Goal: Transaction & Acquisition: Register for event/course

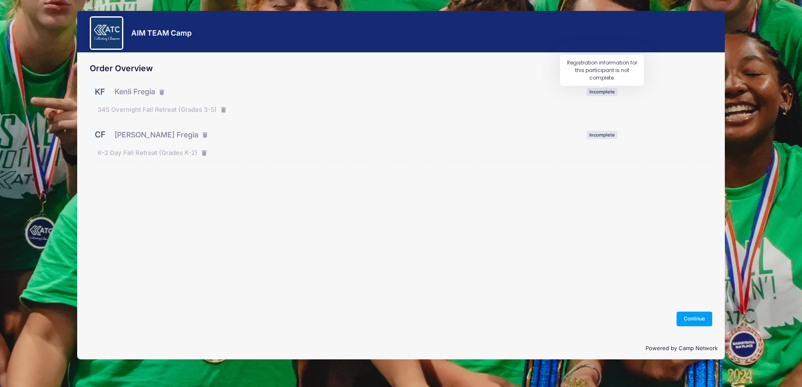
click at [602, 91] on span "Incomplete" at bounding box center [601, 92] width 31 height 8
click at [693, 314] on button "Continue" at bounding box center [694, 319] width 36 height 14
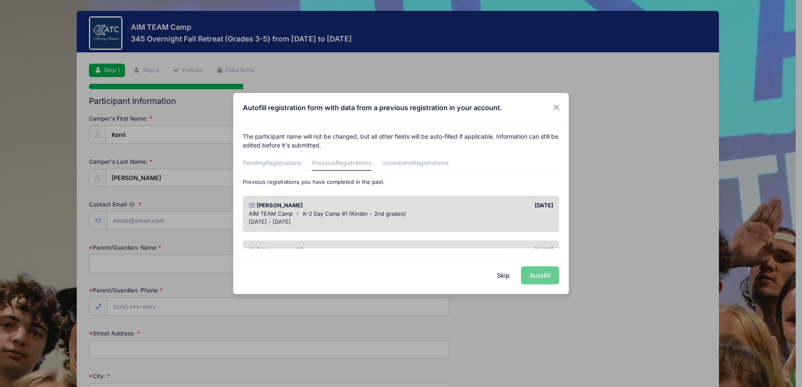
click at [345, 205] on div "[PERSON_NAME]" at bounding box center [322, 206] width 156 height 8
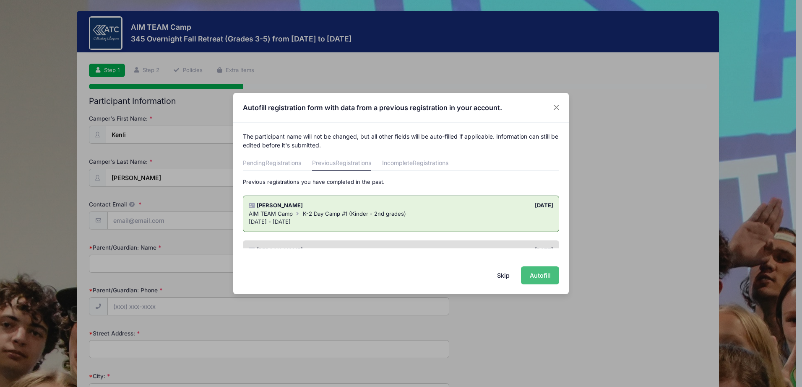
click at [540, 276] on button "Autofill" at bounding box center [540, 276] width 38 height 18
type input "[EMAIL_ADDRESS][DOMAIN_NAME]"
type input "Ashtyn"
type input "9364020803"
type input "287 CR 2225"
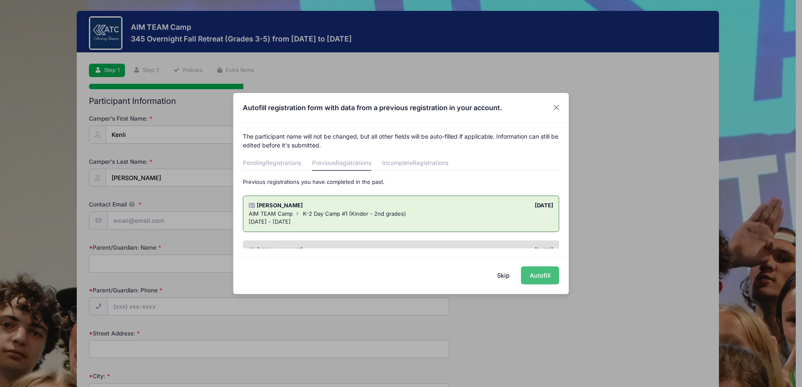
type input "[GEOGRAPHIC_DATA]"
select select "[GEOGRAPHIC_DATA]"
type input "77327"
type input "[DATE]"
select select "YM"
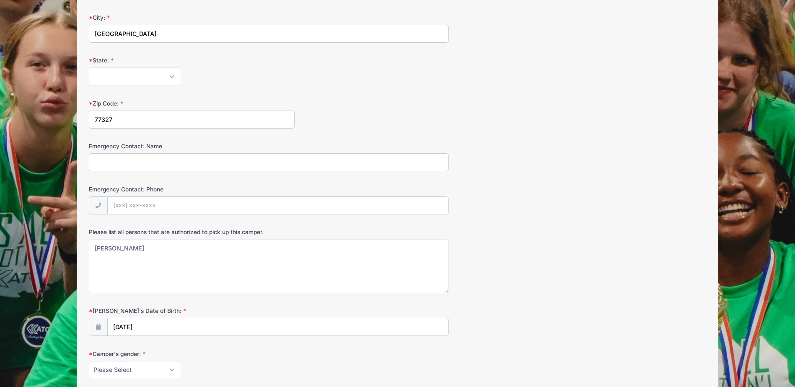
scroll to position [362, 0]
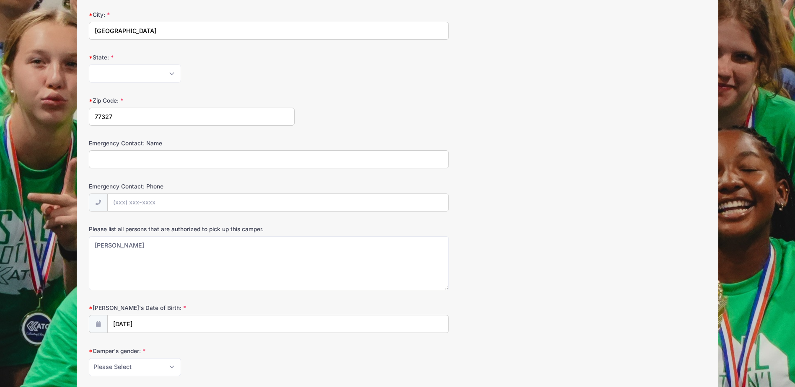
click at [124, 160] on input "Emergency Contact: Name" at bounding box center [269, 160] width 360 height 18
type input "[PERSON_NAME]"
type input "[PHONE_NUMBER]"
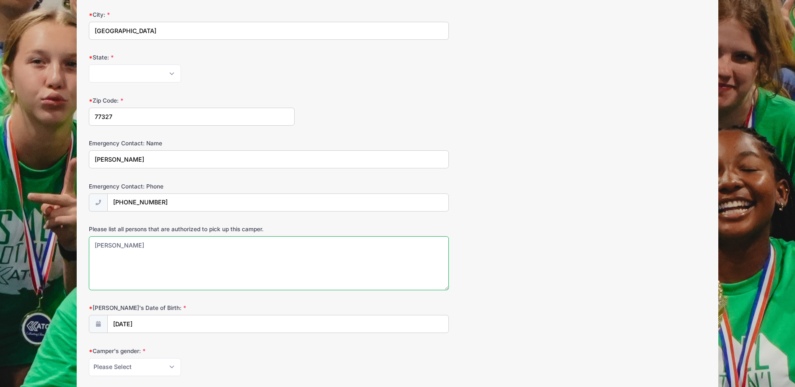
type textarea "[PERSON_NAME]"
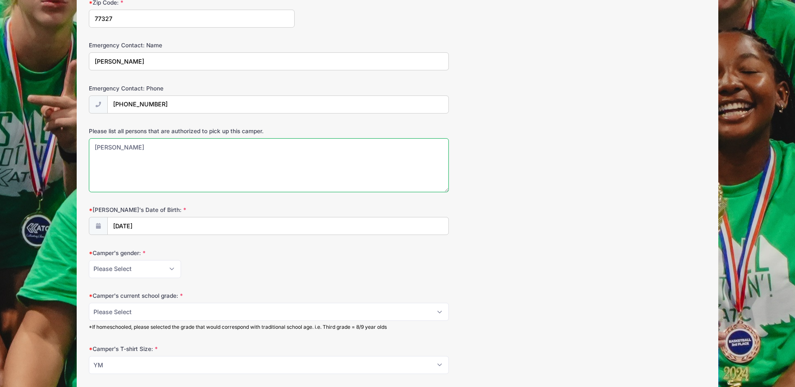
scroll to position [464, 0]
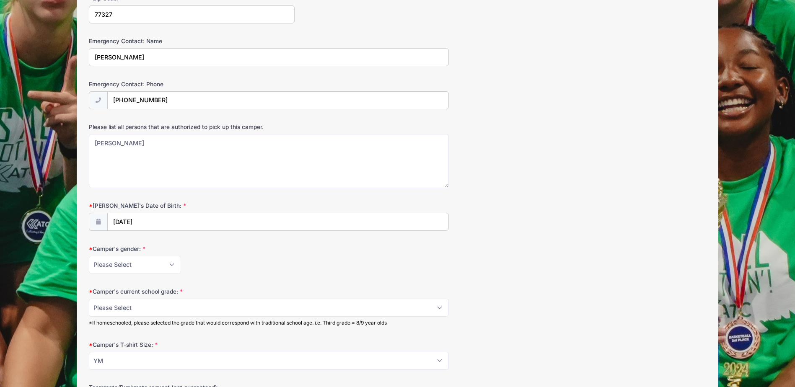
drag, startPoint x: 203, startPoint y: 212, endPoint x: 195, endPoint y: 218, distance: 10.0
click at [196, 217] on div "Camper's Date of Birth: 12/29/2018" at bounding box center [397, 216] width 617 height 29
type input "2018"
select select "11"
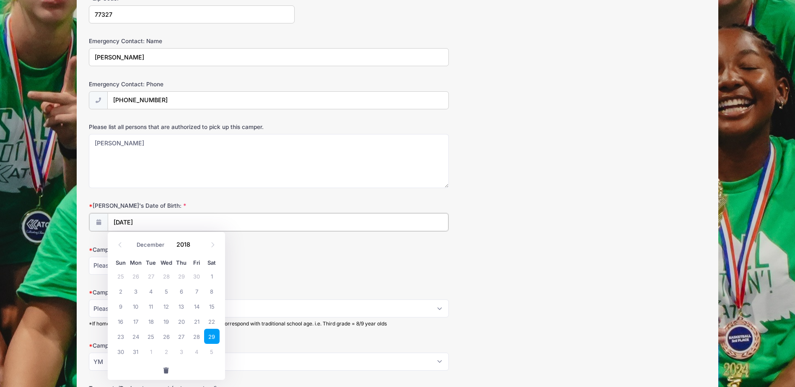
drag, startPoint x: 182, startPoint y: 221, endPoint x: 66, endPoint y: 220, distance: 116.6
click at [66, 220] on div "AIM TEAM Camp 345 Overnight Fall Retreat (Grades 3-5) from 10/17 to 10/18/2025 …" at bounding box center [398, 188] width 770 height 1304
click at [197, 249] on span at bounding box center [197, 247] width 6 height 6
click at [196, 244] on span at bounding box center [197, 247] width 6 height 6
click at [196, 247] on span at bounding box center [197, 247] width 6 height 6
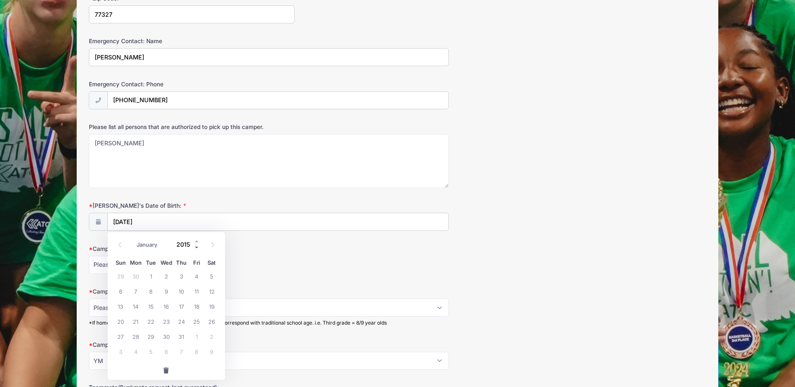
click at [196, 247] on span at bounding box center [197, 247] width 6 height 6
type input "2013"
click at [154, 244] on select "January February March April May June July August September October November De…" at bounding box center [151, 244] width 37 height 11
select select "9"
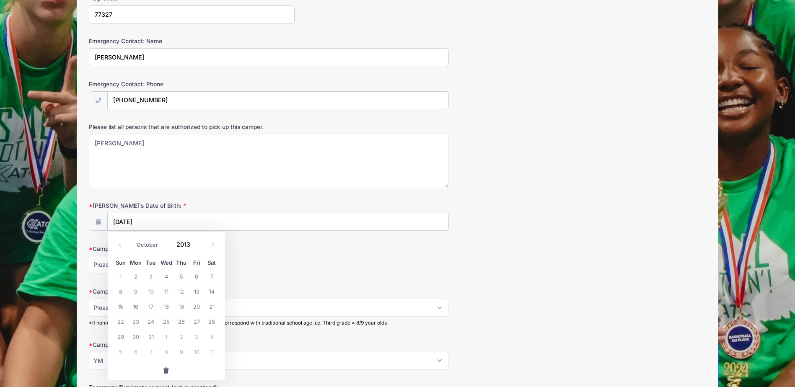
click at [133, 239] on select "January February March April May June July August September October November De…" at bounding box center [151, 244] width 37 height 11
click at [125, 322] on span "20" at bounding box center [120, 321] width 15 height 15
type input "10/20/2013"
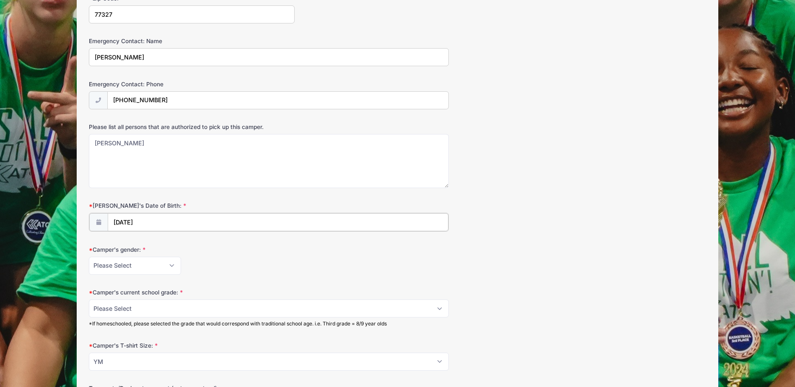
click at [171, 224] on input "10/20/2013" at bounding box center [278, 222] width 341 height 18
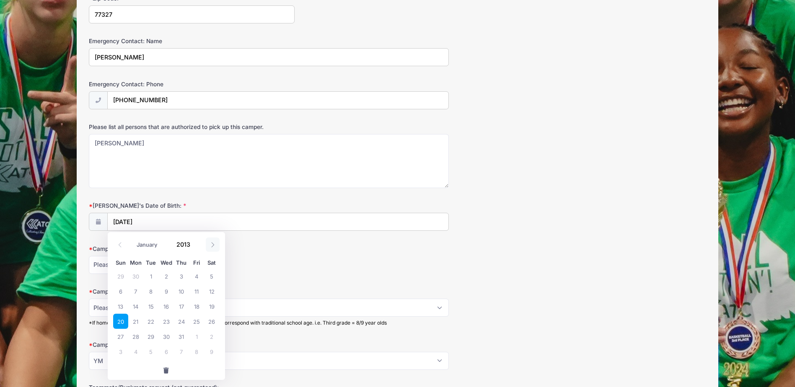
click at [214, 247] on icon at bounding box center [212, 244] width 5 height 5
click at [120, 244] on icon at bounding box center [119, 244] width 5 height 5
select select "9"
click at [198, 241] on span at bounding box center [197, 241] width 6 height 6
type input "2014"
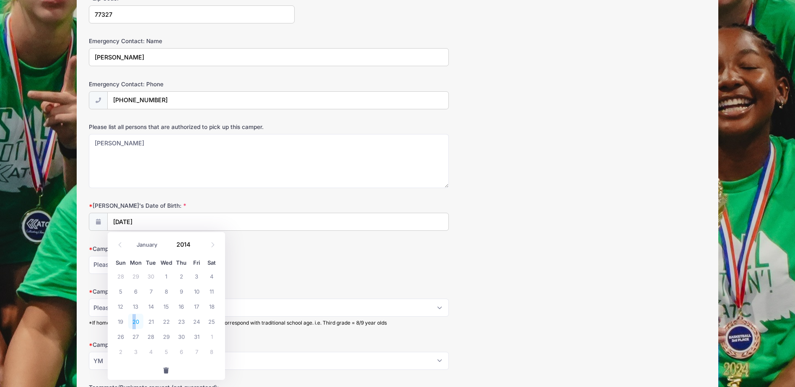
click at [134, 323] on span "20" at bounding box center [135, 321] width 15 height 15
type input "10/20/2014"
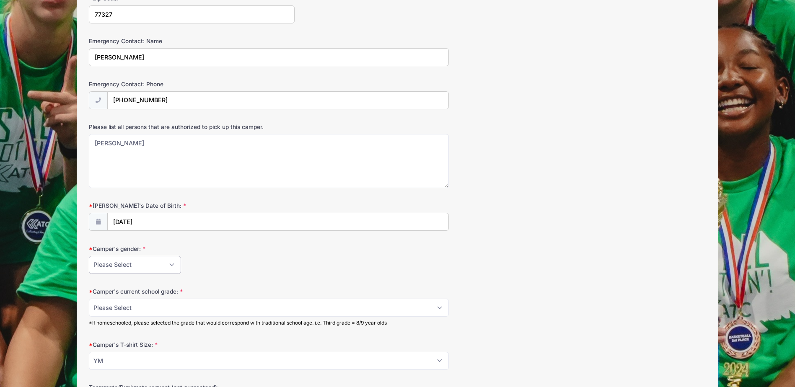
click at [157, 267] on select "Please Select [DEMOGRAPHIC_DATA] [DEMOGRAPHIC_DATA]" at bounding box center [135, 265] width 92 height 18
select select "[DEMOGRAPHIC_DATA]"
click at [89, 256] on select "Please Select [DEMOGRAPHIC_DATA] [DEMOGRAPHIC_DATA]" at bounding box center [135, 265] width 92 height 18
drag, startPoint x: 239, startPoint y: 262, endPoint x: 224, endPoint y: 295, distance: 36.1
click at [239, 263] on div "Please Select [DEMOGRAPHIC_DATA] [DEMOGRAPHIC_DATA]" at bounding box center [269, 265] width 360 height 18
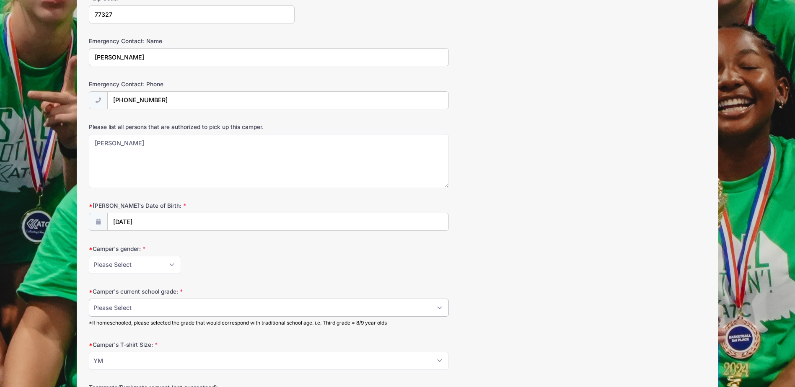
click at [210, 309] on select "Please Select 3 4 5" at bounding box center [269, 308] width 360 height 18
select select "5"
click at [89, 299] on select "Please Select 3 4 5" at bounding box center [269, 308] width 360 height 18
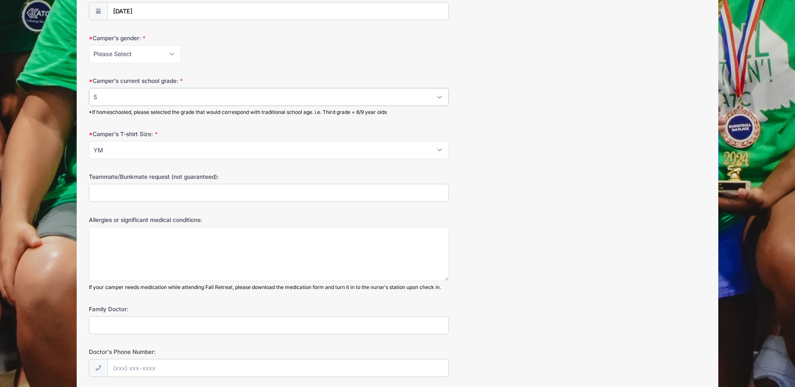
scroll to position [712, 0]
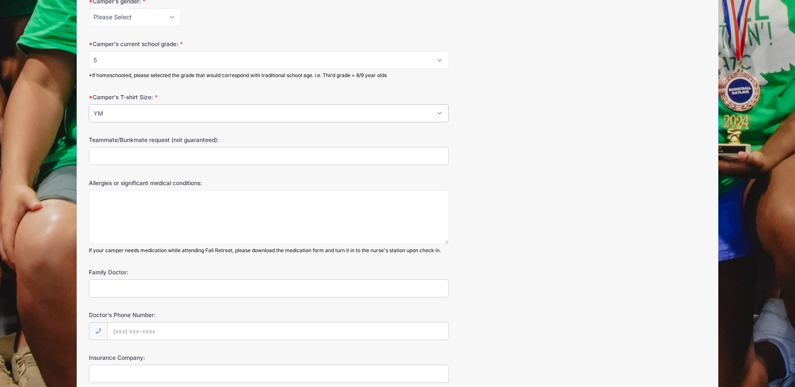
click at [443, 111] on select "Please Select YS YM YL S M L XL 2XL 3XL" at bounding box center [269, 113] width 360 height 18
select select "S"
click at [89, 104] on select "Please Select YS YM YL S M L XL 2XL 3XL" at bounding box center [269, 113] width 360 height 18
click at [166, 160] on input "Teammate/Bunkmate request (not guaranteed):" at bounding box center [269, 156] width 360 height 18
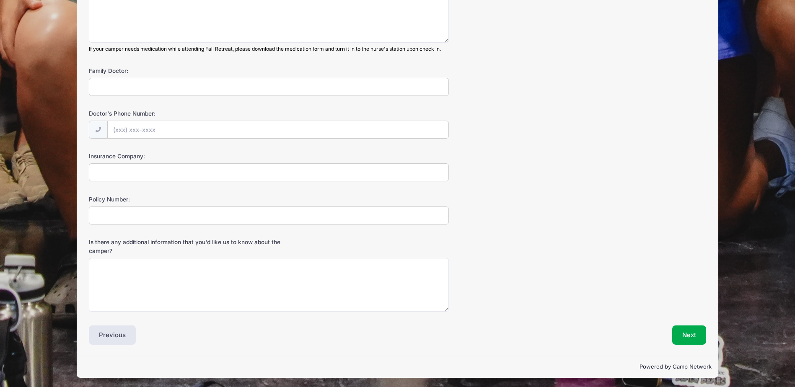
scroll to position [915, 0]
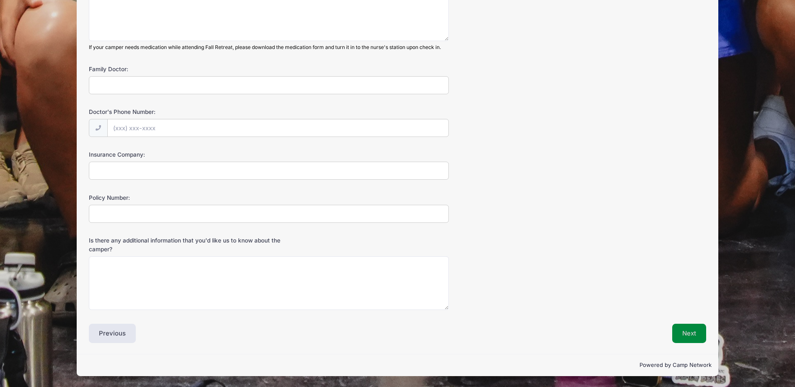
type input "[PERSON_NAME]"
click at [687, 338] on button "Next" at bounding box center [690, 333] width 34 height 19
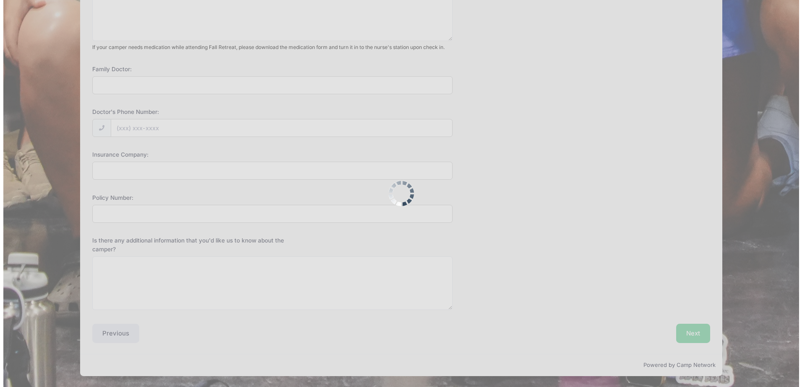
scroll to position [0, 0]
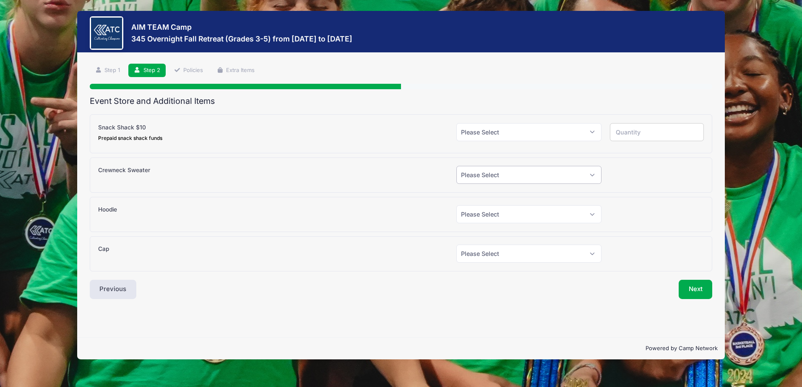
click at [504, 179] on select "Please Select Yes (+$30.00) No" at bounding box center [528, 175] width 145 height 18
click at [505, 179] on select "Please Select Yes (+$30.00) No" at bounding box center [528, 175] width 145 height 18
click at [514, 134] on select "Please Select Yes (+$10.00) No" at bounding box center [528, 132] width 145 height 18
select select "1"
click at [456, 123] on select "Please Select Yes (+$10.00) No" at bounding box center [528, 132] width 145 height 18
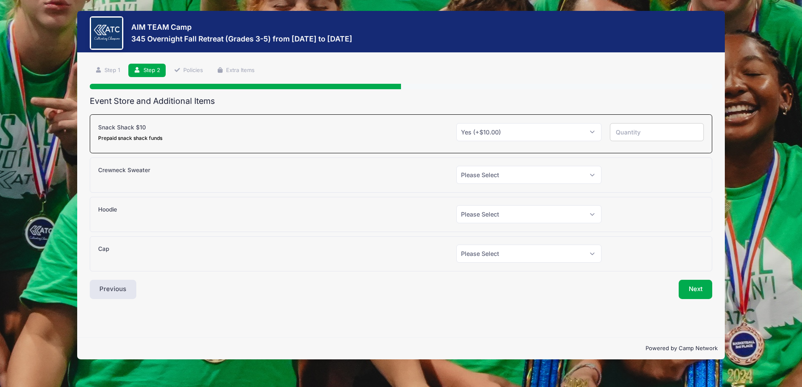
click at [649, 135] on input "number" at bounding box center [657, 132] width 94 height 18
click at [695, 131] on input "1" at bounding box center [657, 132] width 94 height 18
click at [695, 131] on input "2" at bounding box center [657, 132] width 94 height 18
type input "1"
click at [695, 135] on input "1" at bounding box center [657, 132] width 94 height 18
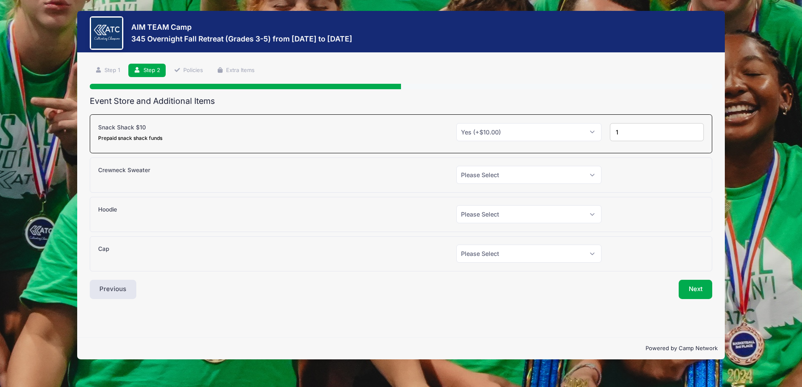
click at [679, 158] on div "Crewneck Sweater Please Select Yes (+$30.00) No" at bounding box center [401, 175] width 623 height 35
click at [702, 288] on button "Next" at bounding box center [695, 289] width 34 height 19
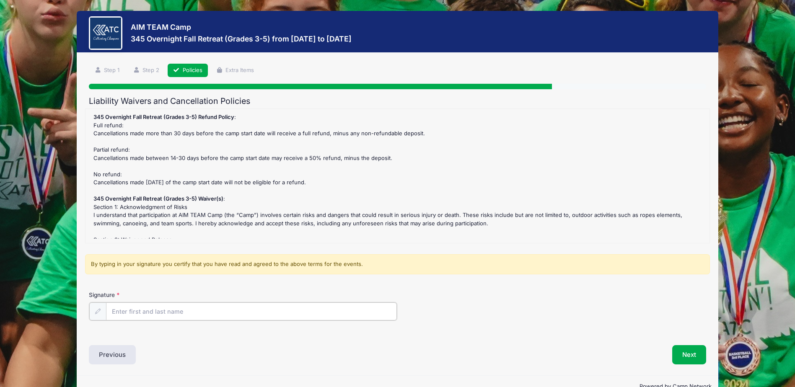
click at [196, 310] on input "Signature" at bounding box center [251, 312] width 291 height 18
type input "[PERSON_NAME]"
click at [698, 357] on button "Next" at bounding box center [690, 354] width 34 height 19
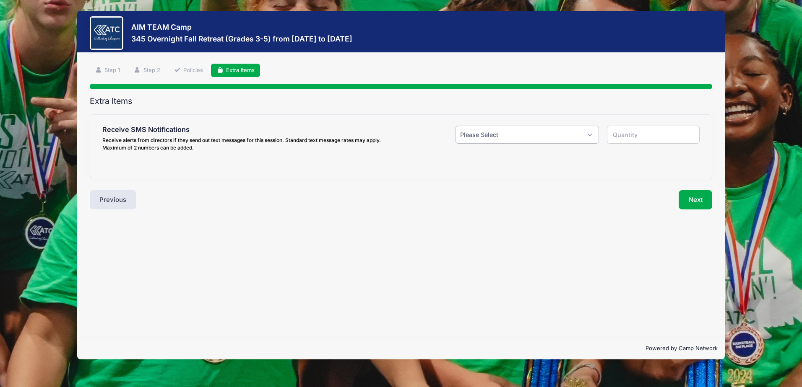
click at [488, 137] on select "Please Select Yes ($0.00) No" at bounding box center [526, 135] width 143 height 18
select select "1"
click at [455, 126] on select "Please Select Yes ($0.00) No" at bounding box center [526, 135] width 143 height 18
type input "1"
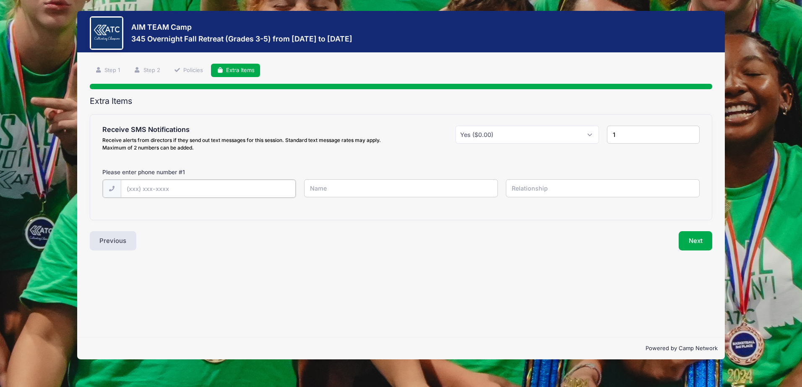
click at [215, 191] on input "text" at bounding box center [208, 189] width 175 height 18
type input "[PHONE_NUMBER]"
type input "[PERSON_NAME]"
type input "Mother"
click at [705, 233] on button "Next" at bounding box center [695, 240] width 34 height 19
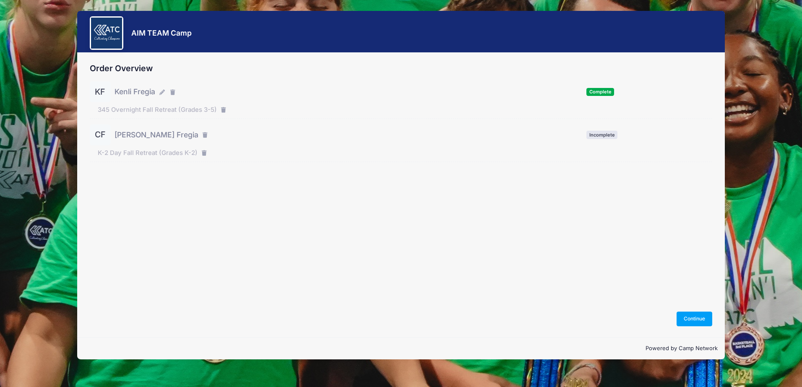
click at [697, 328] on div "Order Overview KF Kenli Fregia Complete" at bounding box center [400, 195] width 647 height 285
click at [698, 322] on button "Continue" at bounding box center [694, 319] width 36 height 14
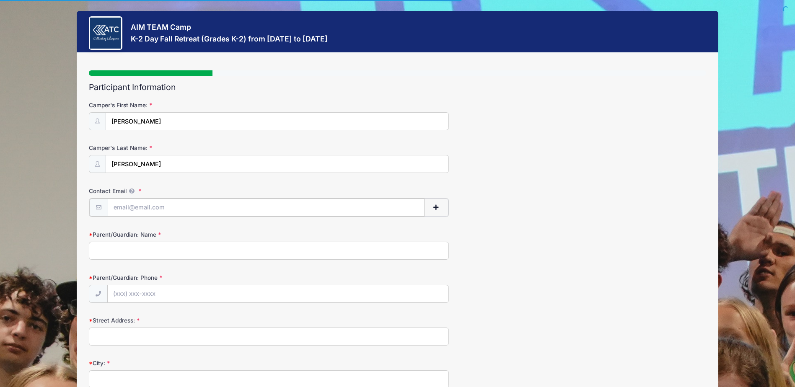
click at [233, 207] on input "Contact Email" at bounding box center [266, 208] width 317 height 18
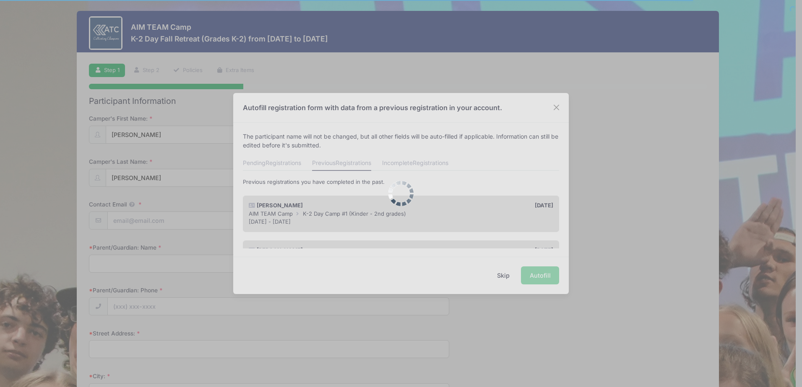
click at [208, 241] on div at bounding box center [401, 193] width 802 height 387
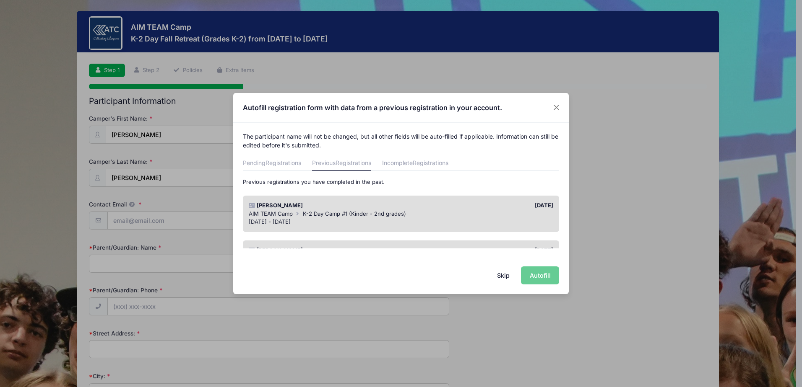
click at [319, 202] on div "[PERSON_NAME]" at bounding box center [322, 206] width 156 height 8
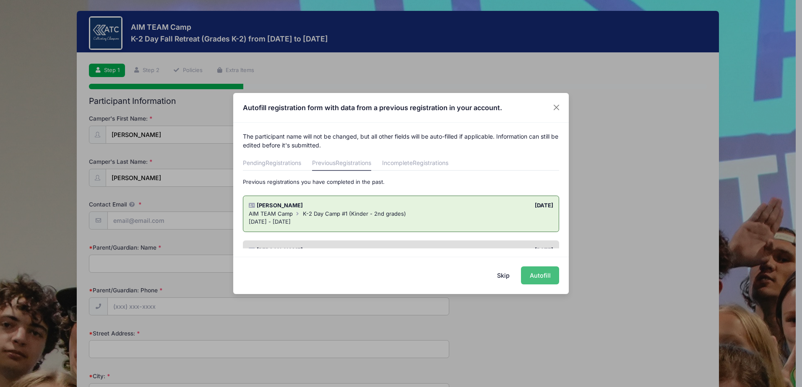
click at [548, 272] on button "Autofill" at bounding box center [540, 276] width 38 height 18
type input "[EMAIL_ADDRESS][DOMAIN_NAME]"
type input "Ashtyn"
type input "9364020803"
type input "287 CR 2225"
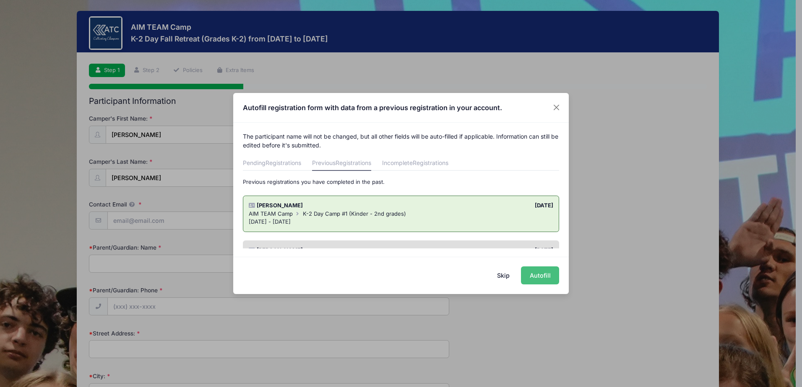
type input "[GEOGRAPHIC_DATA]"
select select "[GEOGRAPHIC_DATA]"
type input "77327"
type input "[DATE]"
select select "YM"
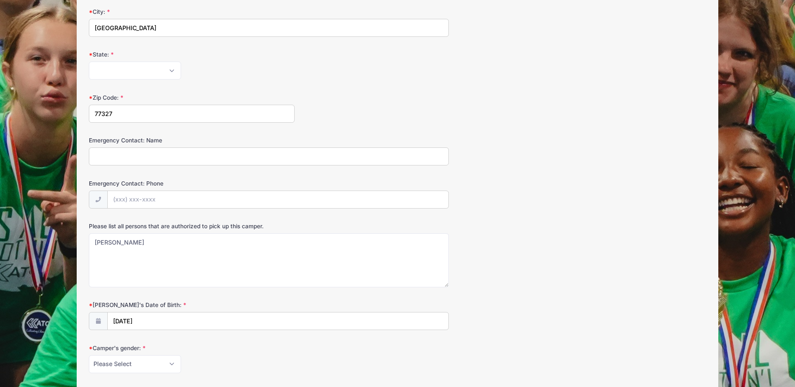
scroll to position [366, 0]
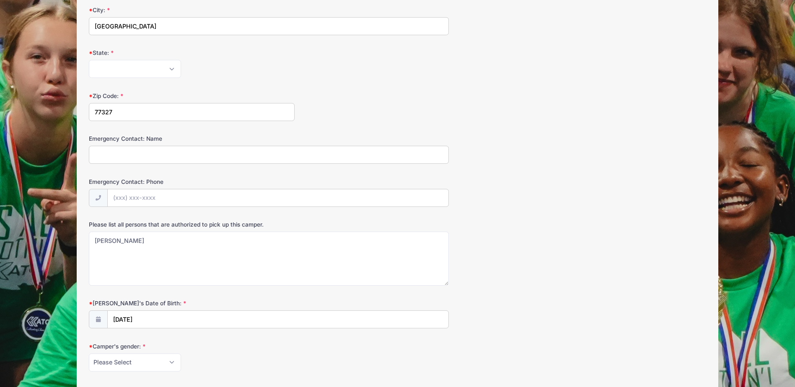
click at [324, 160] on input "Emergency Contact: Name" at bounding box center [269, 155] width 360 height 18
type input "[PERSON_NAME]"
click at [180, 198] on input "Emergency Contact: Phone" at bounding box center [278, 199] width 341 height 18
type input "[PHONE_NUMBER]"
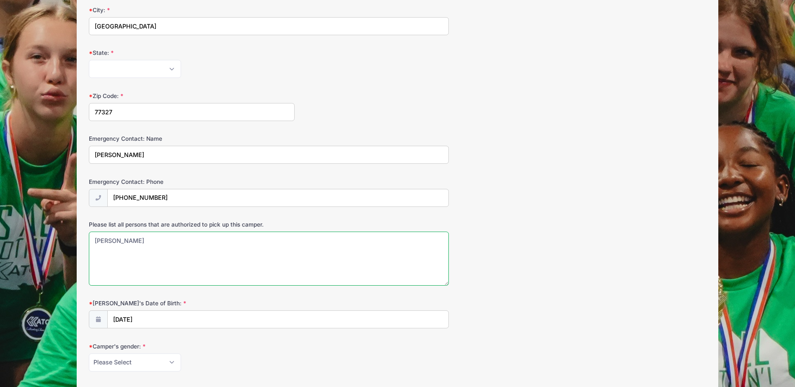
type textarea "[PERSON_NAME]"
click at [162, 367] on select "Please Select [DEMOGRAPHIC_DATA] [DEMOGRAPHIC_DATA]" at bounding box center [135, 363] width 92 height 18
select select "[DEMOGRAPHIC_DATA]"
click at [89, 354] on select "Please Select [DEMOGRAPHIC_DATA] [DEMOGRAPHIC_DATA]" at bounding box center [135, 363] width 92 height 18
click at [267, 357] on div "Please Select [DEMOGRAPHIC_DATA] [DEMOGRAPHIC_DATA]" at bounding box center [269, 363] width 360 height 18
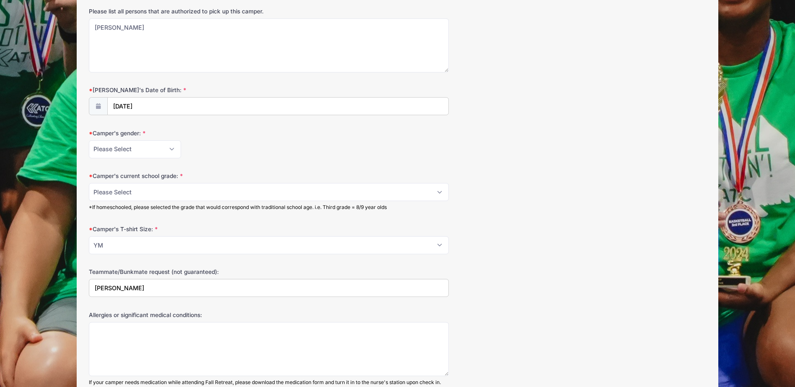
scroll to position [618, 0]
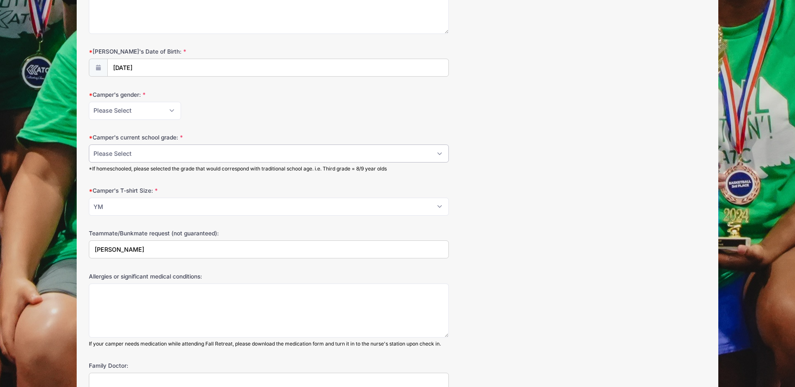
click at [246, 152] on select "Please Select K 1 2" at bounding box center [269, 154] width 360 height 18
select select "1"
click at [89, 145] on select "Please Select K 1 2" at bounding box center [269, 154] width 360 height 18
click at [161, 205] on select "Please Select YS YM YL S M L XL 2XL 3XL" at bounding box center [269, 207] width 360 height 18
click at [89, 198] on select "Please Select YS YM YL S M L XL 2XL 3XL" at bounding box center [269, 207] width 360 height 18
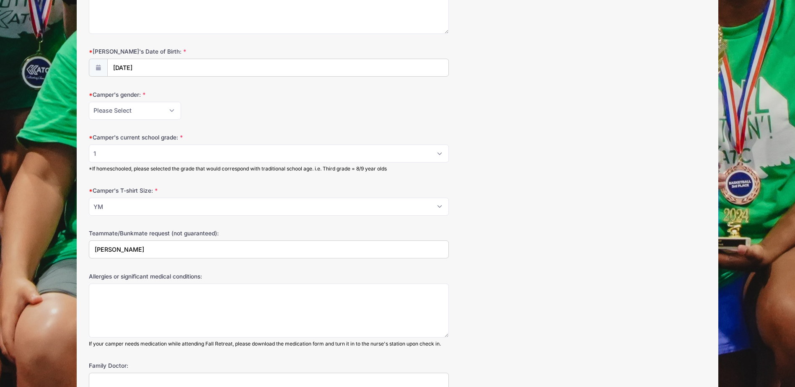
drag, startPoint x: 175, startPoint y: 247, endPoint x: 75, endPoint y: 247, distance: 100.2
click at [75, 247] on div "AIM TEAM Camp K-2 Day Fall Retreat (Grades K-2) from [DATE] to [DATE] Step 1 /7…" at bounding box center [398, 33] width 770 height 1303
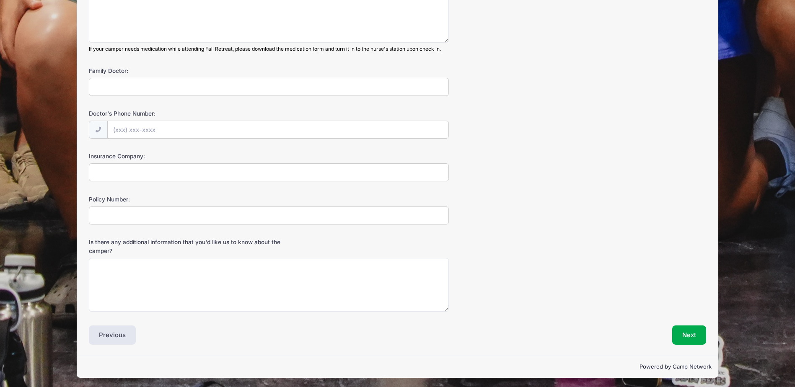
scroll to position [915, 0]
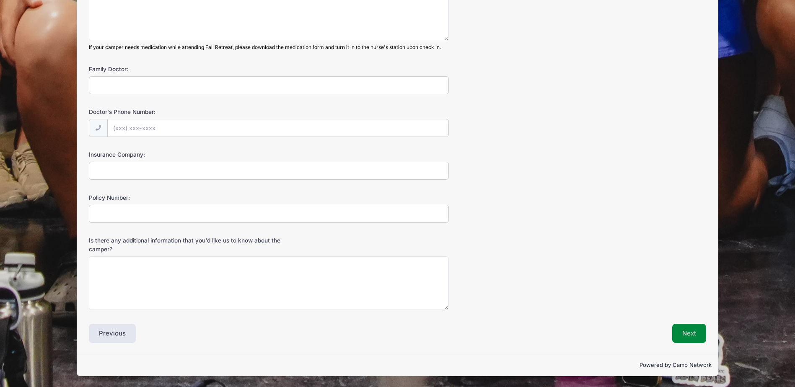
click at [686, 334] on button "Next" at bounding box center [690, 333] width 34 height 19
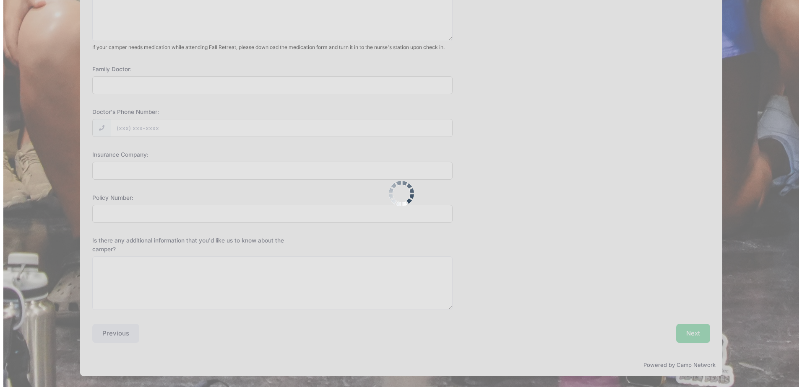
scroll to position [0, 0]
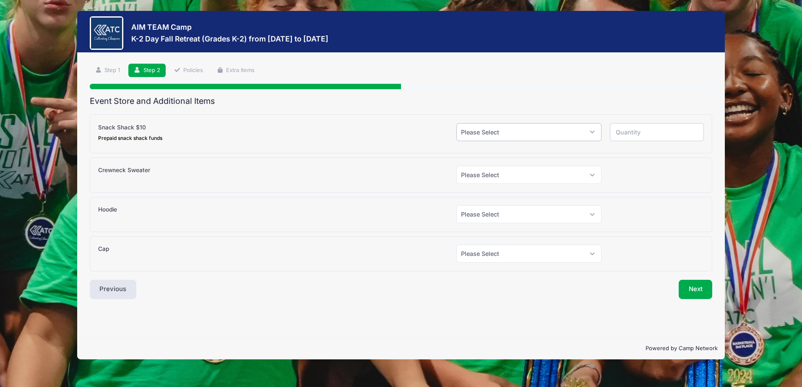
drag, startPoint x: 481, startPoint y: 132, endPoint x: 480, endPoint y: 141, distance: 8.8
click at [481, 134] on select "Please Select Yes (+$10.00) No" at bounding box center [528, 132] width 145 height 18
select select "1"
click at [456, 123] on select "Please Select Yes (+$10.00) No" at bounding box center [528, 132] width 145 height 18
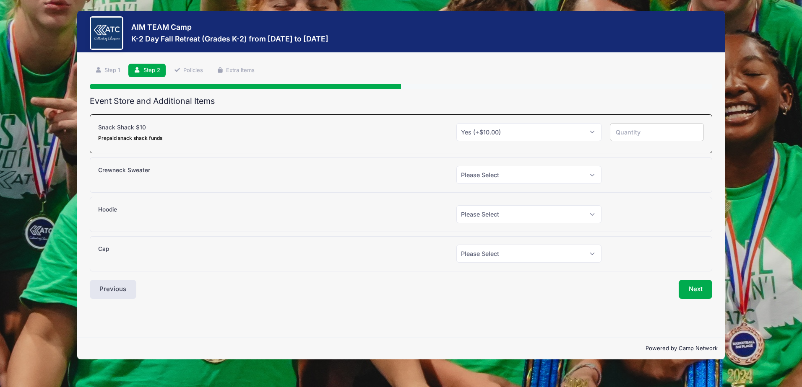
click at [560, 87] on div at bounding box center [401, 86] width 623 height 5
click at [702, 291] on button "Next" at bounding box center [695, 289] width 34 height 19
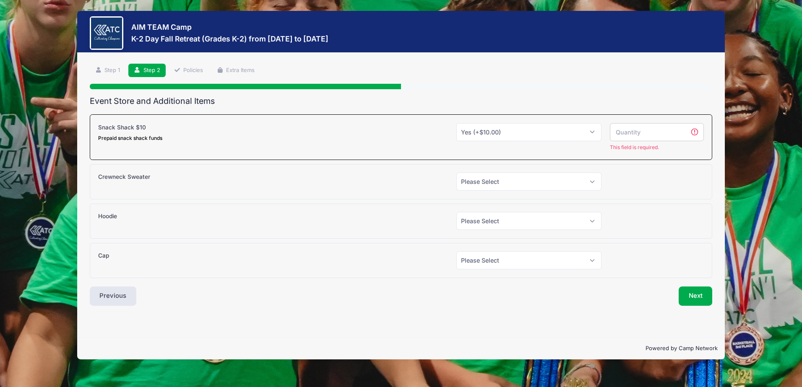
drag, startPoint x: 671, startPoint y: 130, endPoint x: 659, endPoint y: 139, distance: 14.7
click at [671, 130] on input "number" at bounding box center [657, 132] width 94 height 18
type input "1"
click at [682, 129] on input "1" at bounding box center [657, 132] width 94 height 18
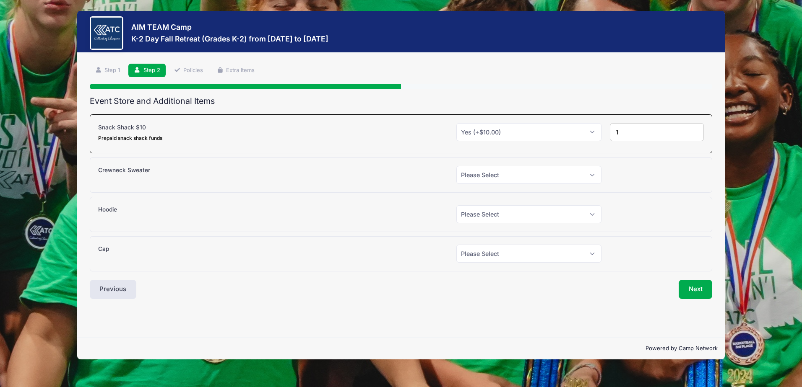
click at [682, 93] on div "Step 2 /7 Step 1 Step 2 Policies Extra Items Participant Information [PERSON_NA…" at bounding box center [401, 182] width 623 height 236
click at [694, 288] on button "Next" at bounding box center [695, 289] width 34 height 19
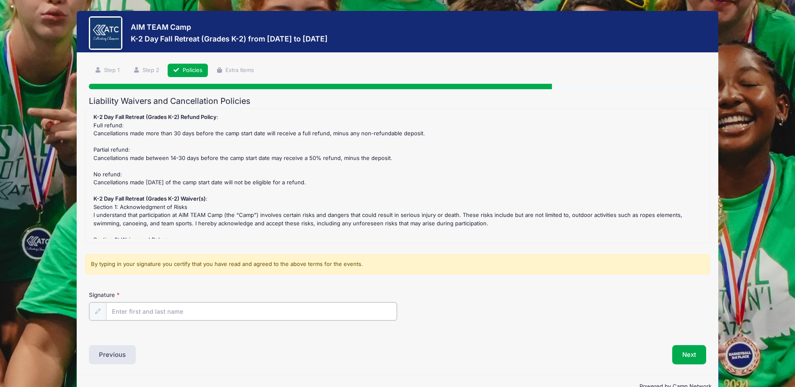
click at [179, 312] on input "Signature" at bounding box center [251, 312] width 291 height 18
type input "[PERSON_NAME]"
click at [687, 351] on button "Next" at bounding box center [690, 354] width 34 height 19
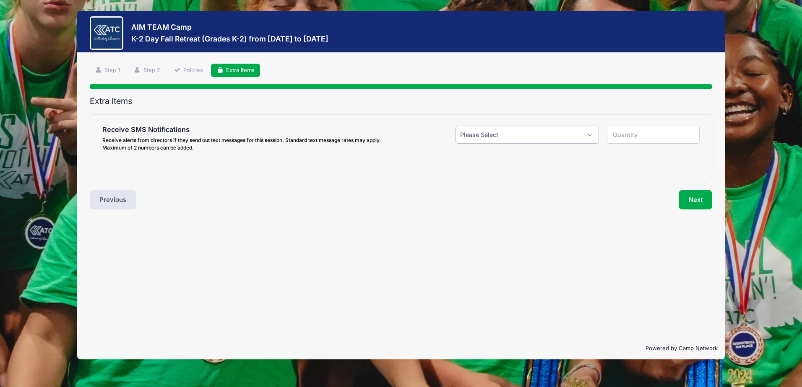
click at [518, 139] on select "Please Select Yes ($0.00) No" at bounding box center [526, 135] width 143 height 18
select select "1"
click at [455, 126] on select "Please Select Yes ($0.00) No" at bounding box center [526, 135] width 143 height 18
type input "1"
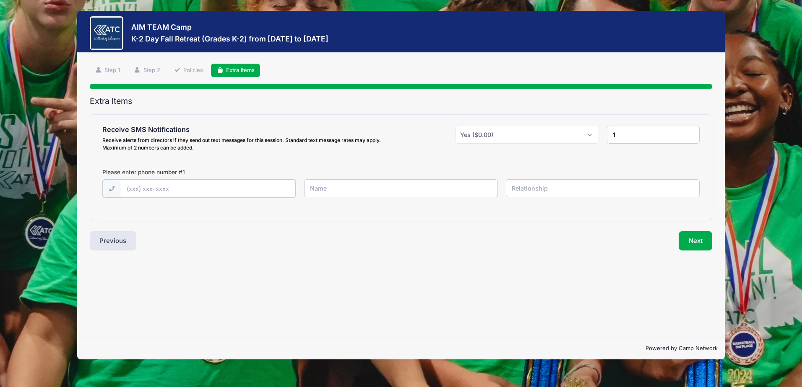
click at [180, 188] on input "text" at bounding box center [208, 189] width 175 height 18
type input "[PHONE_NUMBER]"
type input "[PERSON_NAME]"
type input "Mother"
click at [499, 263] on div "Step 4 /7 Step 1 Step 2 Policies Extra Items Participant Information [PERSON_NA…" at bounding box center [400, 195] width 647 height 285
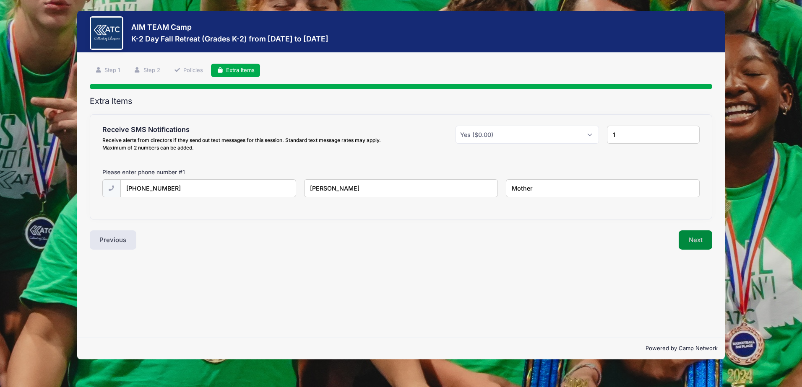
click at [701, 241] on button "Next" at bounding box center [695, 240] width 34 height 19
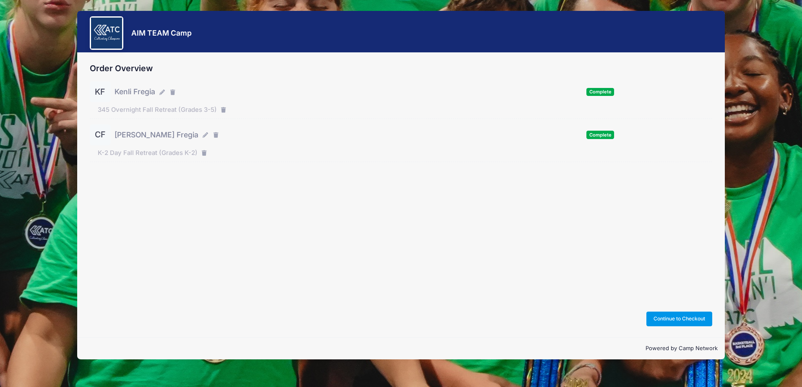
click at [672, 316] on button "Continue to Checkout" at bounding box center [679, 319] width 66 height 14
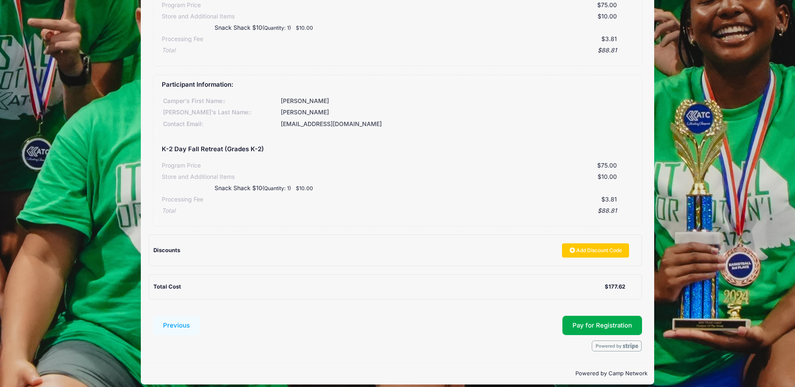
scroll to position [175, 0]
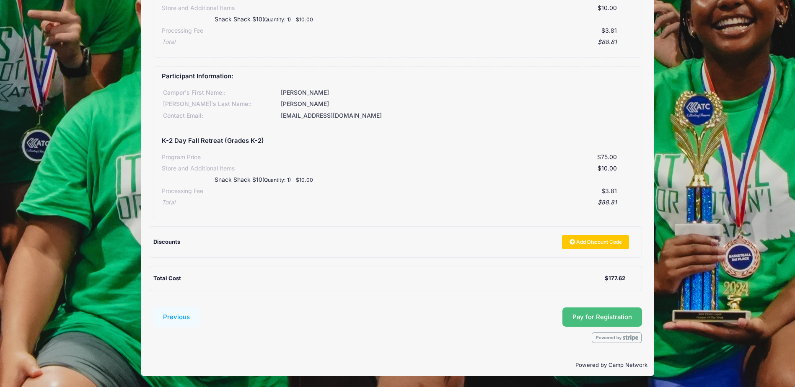
click at [599, 316] on button "Pay for Registration" at bounding box center [603, 317] width 80 height 19
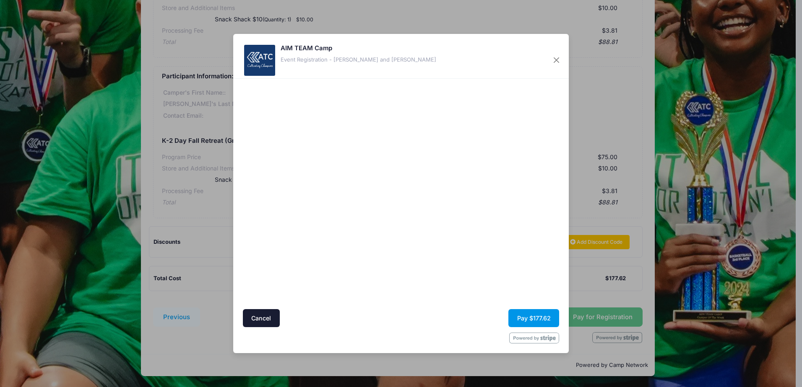
click at [533, 323] on button "Pay $177.62" at bounding box center [533, 318] width 51 height 18
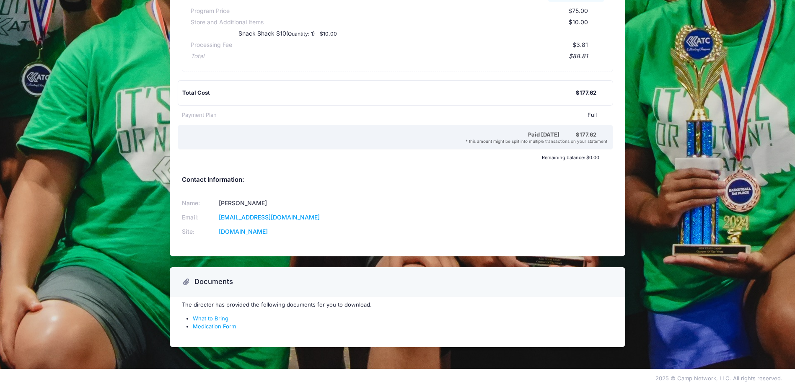
scroll to position [290, 0]
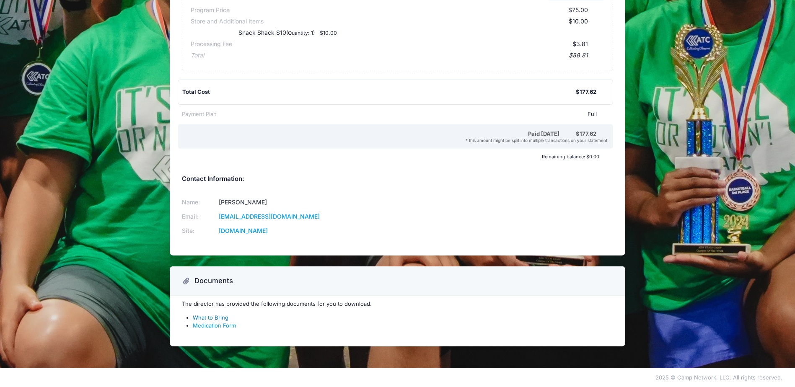
click at [210, 319] on link "What to Bring" at bounding box center [211, 317] width 36 height 7
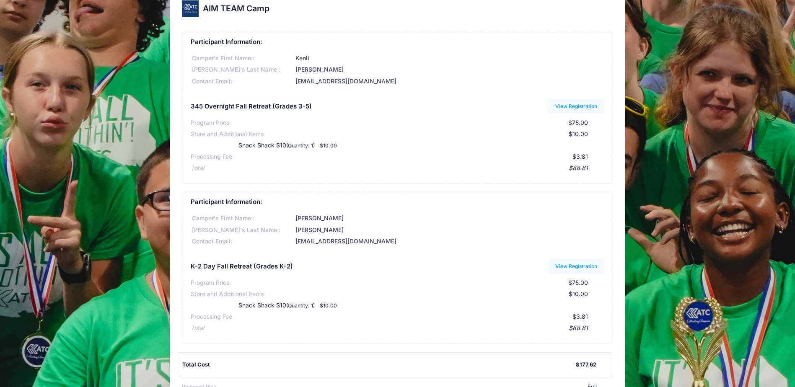
scroll to position [0, 0]
